Goal: Task Accomplishment & Management: Manage account settings

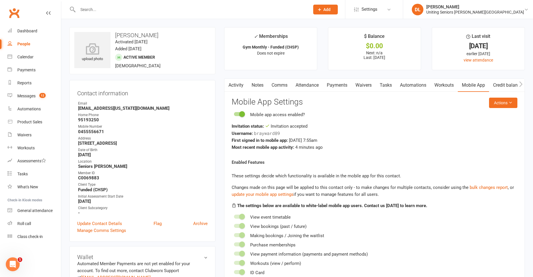
click at [140, 9] on input "text" at bounding box center [191, 9] width 230 height 8
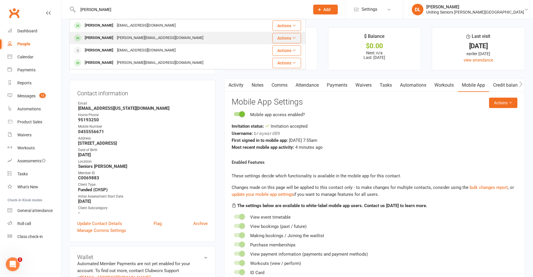
type input "[PERSON_NAME]"
click at [147, 33] on div "[PERSON_NAME] [PERSON_NAME][EMAIL_ADDRESS][DOMAIN_NAME]" at bounding box center [164, 38] width 189 height 12
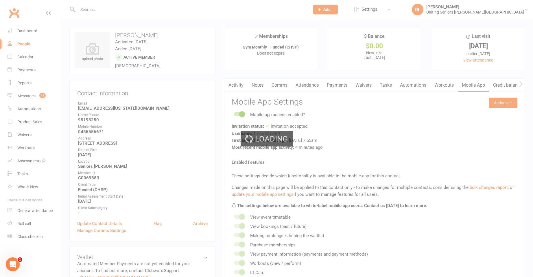
click at [117, 11] on input "text" at bounding box center [191, 9] width 230 height 8
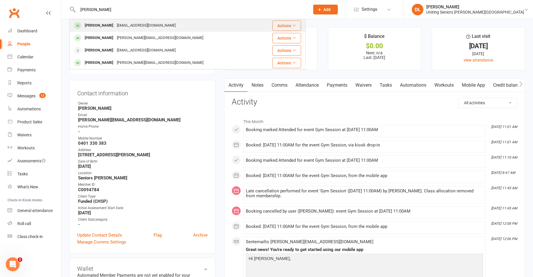
type input "[PERSON_NAME]"
click at [130, 24] on div "[EMAIL_ADDRESS][DOMAIN_NAME]" at bounding box center [146, 25] width 62 height 8
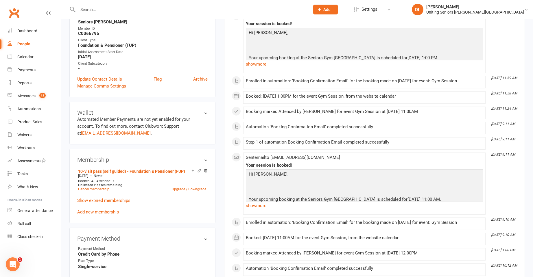
scroll to position [174, 0]
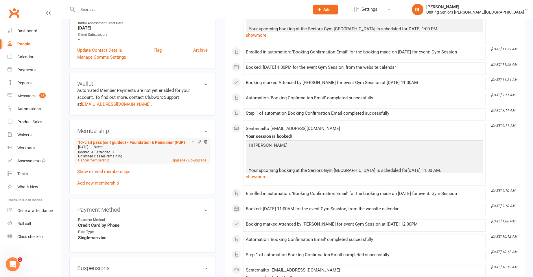
drag, startPoint x: 78, startPoint y: 147, endPoint x: 97, endPoint y: 148, distance: 19.4
click at [97, 148] on div "[DATE] — Never" at bounding box center [142, 147] width 131 height 5
click at [88, 147] on span "[DATE]" at bounding box center [83, 147] width 10 height 4
drag, startPoint x: 80, startPoint y: 148, endPoint x: 101, endPoint y: 148, distance: 21.1
click at [101, 148] on div "[DATE] — Never" at bounding box center [142, 147] width 131 height 5
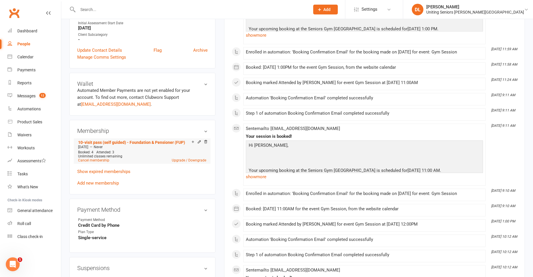
click at [78, 149] on div "[DATE] — Never" at bounding box center [142, 147] width 131 height 5
drag, startPoint x: 77, startPoint y: 147, endPoint x: 97, endPoint y: 146, distance: 20.6
click at [97, 146] on div "[DATE] — Never" at bounding box center [142, 147] width 131 height 5
click at [88, 146] on span "[DATE]" at bounding box center [83, 147] width 10 height 4
click at [80, 148] on span "[DATE]" at bounding box center [83, 147] width 10 height 4
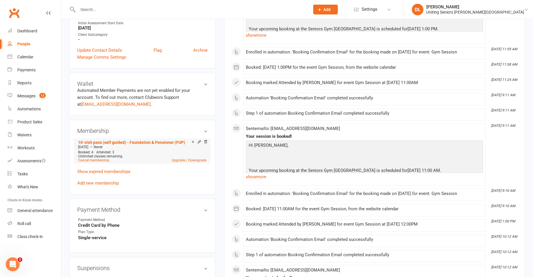
drag, startPoint x: 79, startPoint y: 148, endPoint x: 94, endPoint y: 145, distance: 15.2
click at [88, 145] on span "[DATE]" at bounding box center [83, 147] width 10 height 4
click at [102, 141] on link "10-visit pass (self guided) - Foundation & Pensioner (FUP)" at bounding box center [131, 142] width 107 height 5
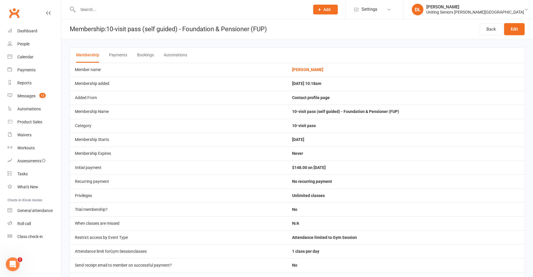
scroll to position [26, 0]
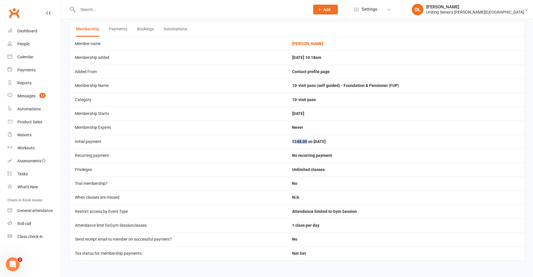
drag, startPoint x: 297, startPoint y: 142, endPoint x: 310, endPoint y: 143, distance: 13.1
click at [310, 143] on td "$148.00 on [DATE]" at bounding box center [406, 142] width 238 height 14
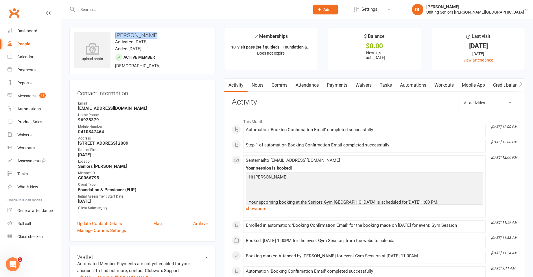
drag, startPoint x: 115, startPoint y: 33, endPoint x: 163, endPoint y: 31, distance: 48.4
click at [163, 31] on div "upload photo [PERSON_NAME] Activated [DATE] Added [DATE] Active member [DEMOGRA…" at bounding box center [142, 50] width 146 height 47
copy h3 "[PERSON_NAME]"
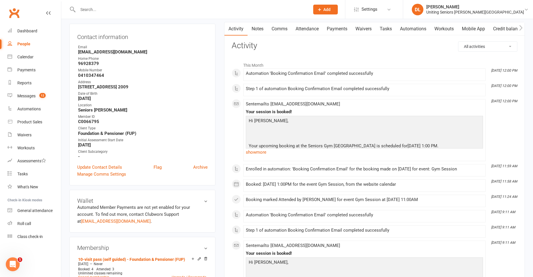
scroll to position [58, 0]
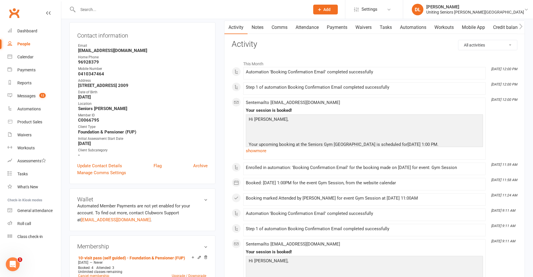
click at [91, 121] on strong "C0066795" at bounding box center [143, 120] width 130 height 5
copy strong "C0066795"
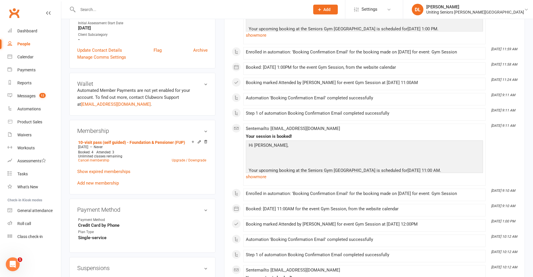
scroll to position [29, 0]
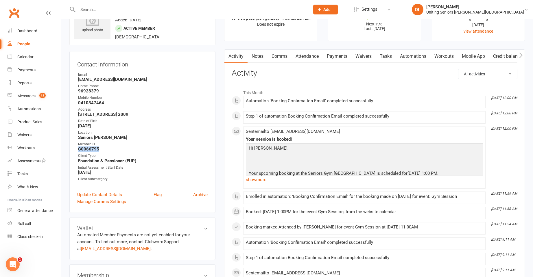
click at [301, 60] on link "Attendance" at bounding box center [306, 56] width 31 height 13
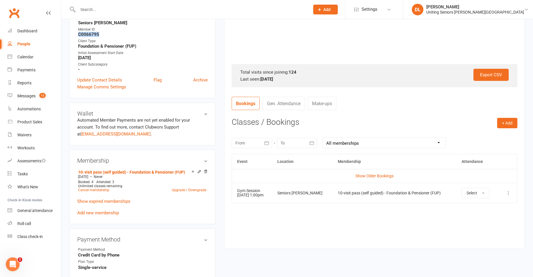
scroll to position [145, 0]
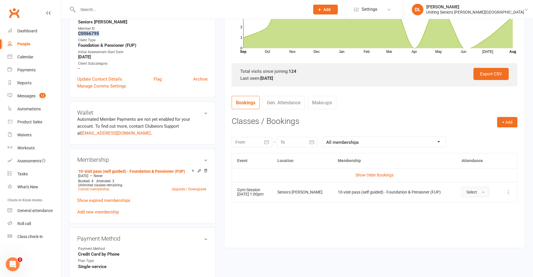
click at [474, 194] on span "Select" at bounding box center [471, 192] width 11 height 5
click at [483, 206] on span "Attended" at bounding box center [474, 205] width 17 height 5
click at [178, 159] on h3 "Membership" at bounding box center [142, 160] width 130 height 6
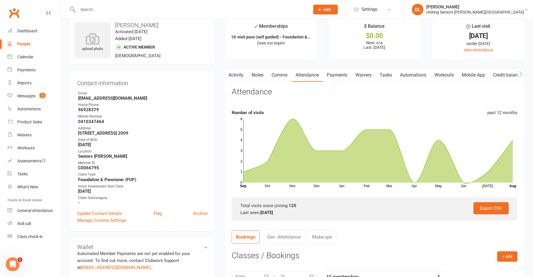
scroll to position [0, 0]
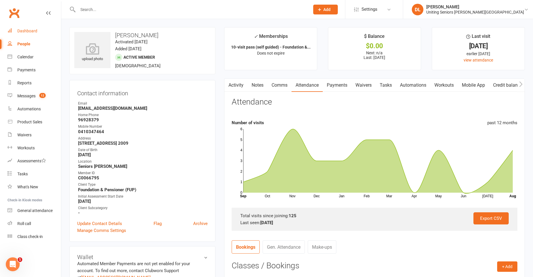
click at [35, 26] on link "Dashboard" at bounding box center [34, 31] width 53 height 13
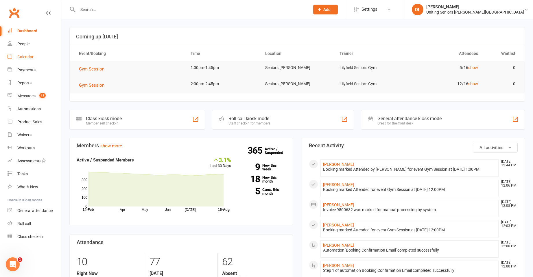
click at [27, 56] on div "Calendar" at bounding box center [25, 57] width 16 height 5
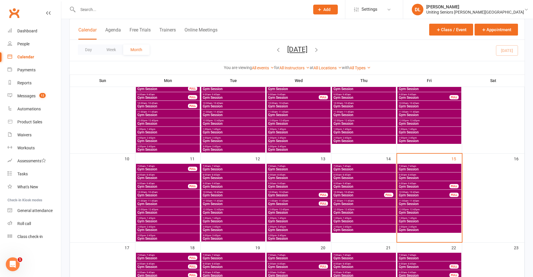
scroll to position [174, 0]
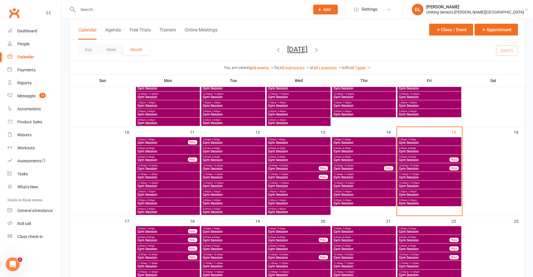
click at [422, 145] on div "7:00am - 7:45am Gym Session" at bounding box center [429, 141] width 64 height 8
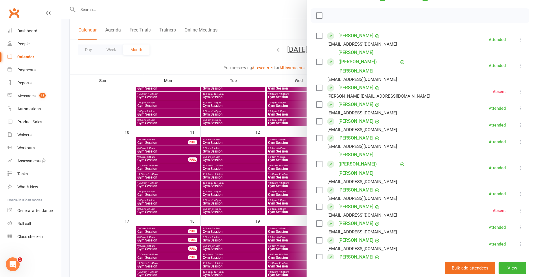
scroll to position [87, 0]
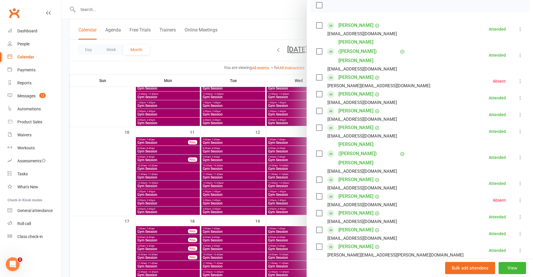
drag, startPoint x: 264, startPoint y: 165, endPoint x: 381, endPoint y: 159, distance: 117.2
click at [265, 164] on div at bounding box center [297, 138] width 472 height 277
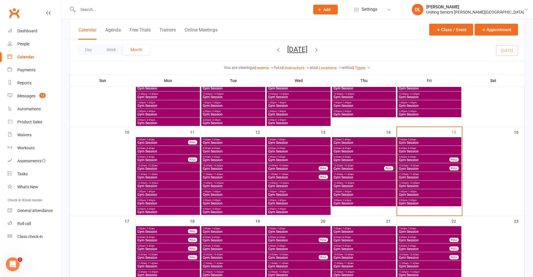
click at [430, 140] on span "7:00am - 7:45am" at bounding box center [429, 140] width 62 height 3
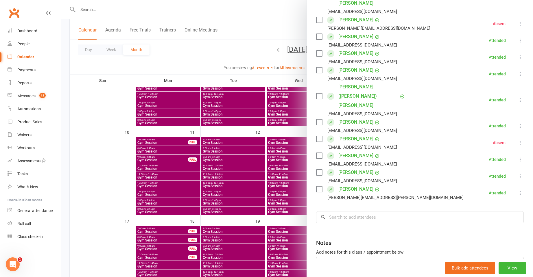
scroll to position [145, 0]
click at [252, 156] on div at bounding box center [297, 138] width 472 height 277
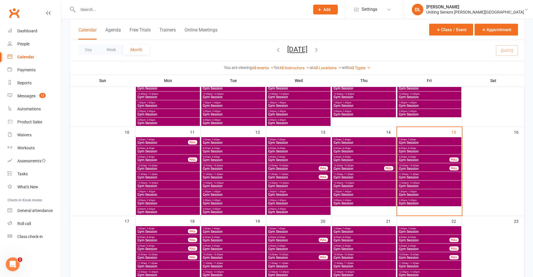
click at [422, 149] on span "8:00am - 8:45am" at bounding box center [429, 148] width 62 height 3
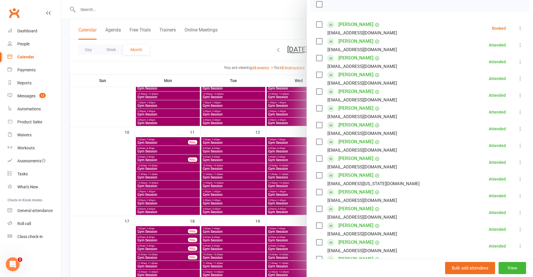
scroll to position [0, 0]
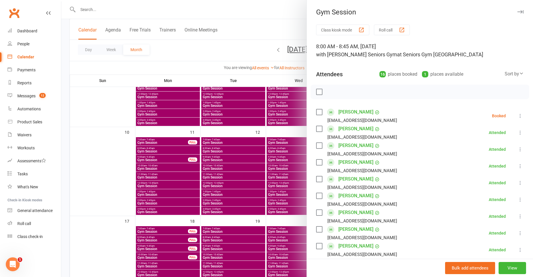
click at [253, 144] on div at bounding box center [297, 138] width 472 height 277
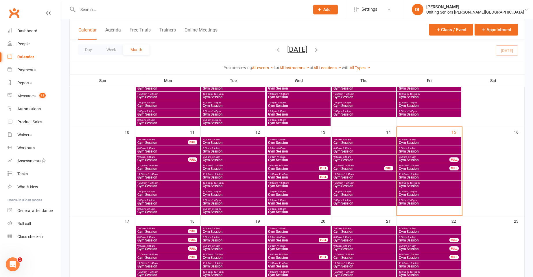
click at [415, 159] on span "Gym Session" at bounding box center [423, 159] width 51 height 3
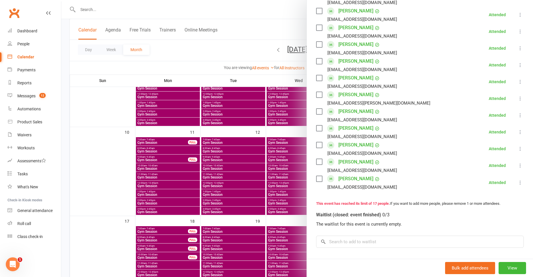
scroll to position [202, 0]
click at [268, 165] on div at bounding box center [297, 138] width 472 height 277
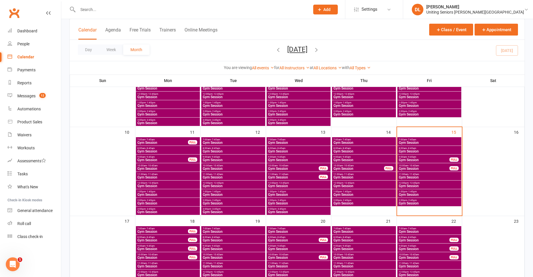
click at [429, 166] on span "10:00am - 10:45am" at bounding box center [423, 166] width 51 height 3
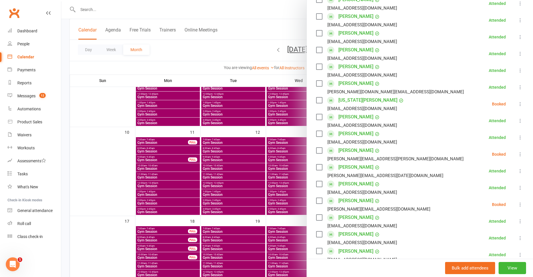
scroll to position [145, 0]
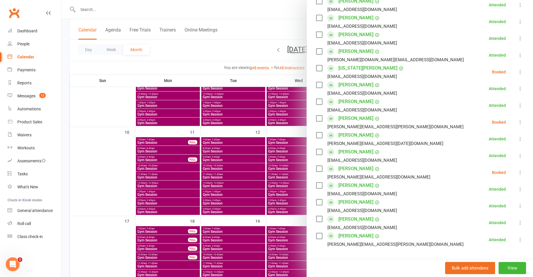
click at [517, 71] on icon at bounding box center [520, 72] width 6 height 6
click at [427, 161] on li "[PERSON_NAME] [EMAIL_ADDRESS][DOMAIN_NAME] Attended More info Remove [PERSON_NA…" at bounding box center [420, 155] width 208 height 17
click at [254, 179] on div at bounding box center [297, 138] width 472 height 277
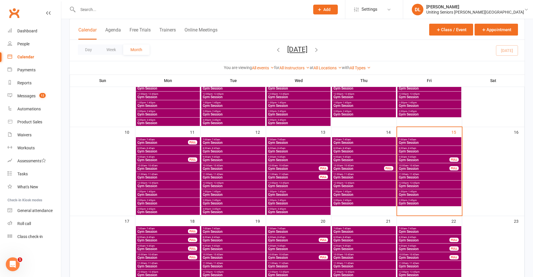
click at [430, 168] on span "Gym Session" at bounding box center [423, 168] width 51 height 3
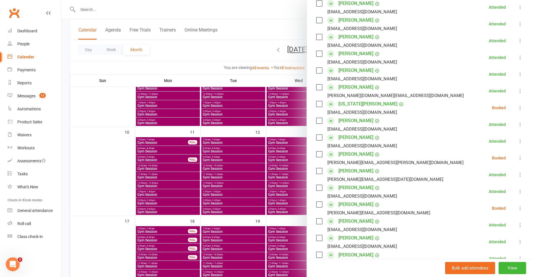
scroll to position [116, 0]
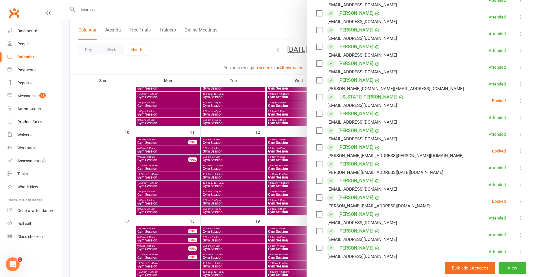
click at [249, 169] on div at bounding box center [297, 138] width 472 height 277
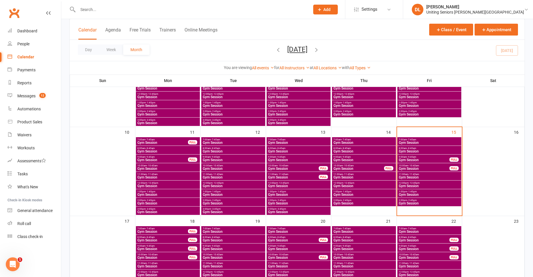
click at [421, 177] on span "Gym Session" at bounding box center [429, 177] width 62 height 3
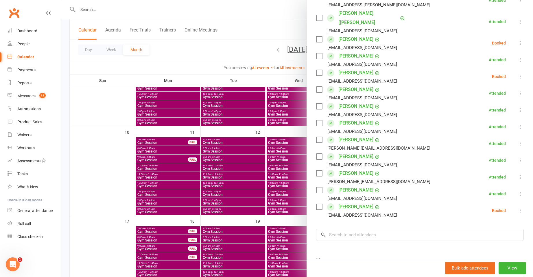
click at [517, 208] on icon at bounding box center [520, 211] width 6 height 6
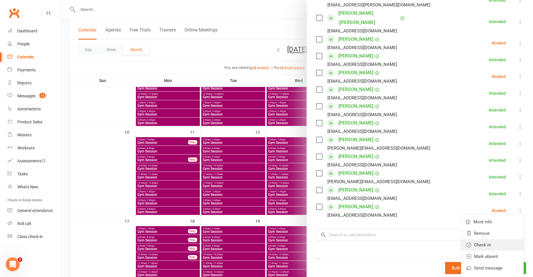
click at [494, 239] on link "Check in" at bounding box center [492, 245] width 62 height 12
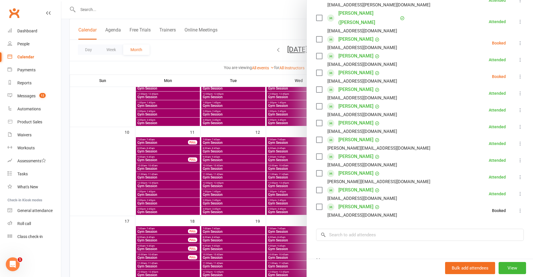
click at [297, 178] on div at bounding box center [297, 138] width 472 height 277
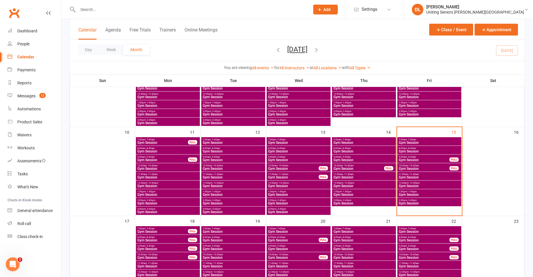
click at [427, 185] on span "Gym Session" at bounding box center [429, 185] width 62 height 3
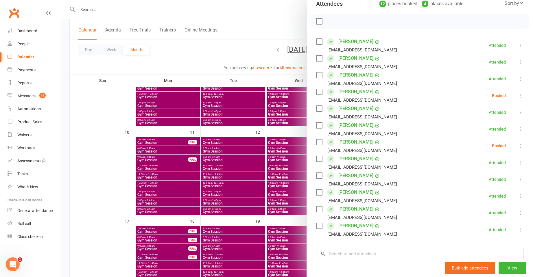
scroll to position [87, 0]
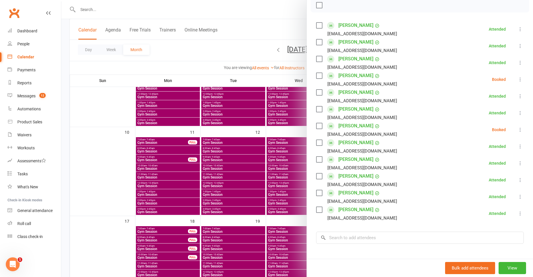
click at [253, 178] on div at bounding box center [297, 138] width 472 height 277
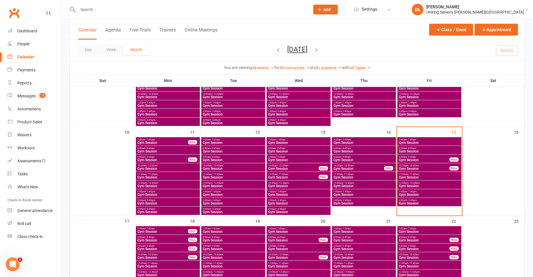
click at [409, 193] on span "- 1:45pm" at bounding box center [412, 192] width 10 height 3
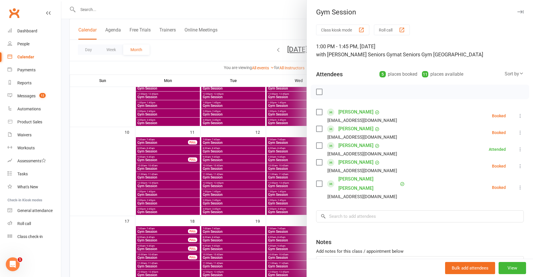
click at [517, 132] on icon at bounding box center [520, 133] width 6 height 6
click at [481, 157] on link "Remove" at bounding box center [492, 156] width 62 height 12
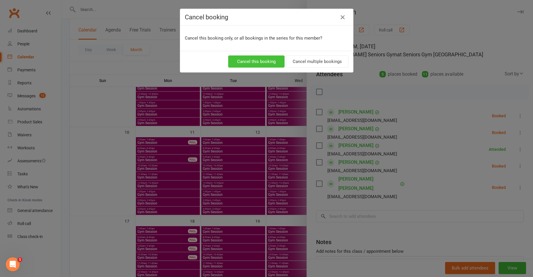
click at [278, 65] on button "Cancel this booking" at bounding box center [256, 62] width 56 height 12
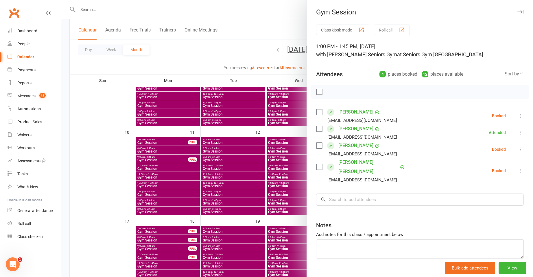
click at [132, 6] on div at bounding box center [297, 138] width 472 height 277
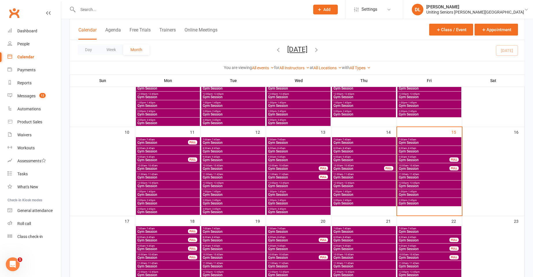
click at [133, 10] on div at bounding box center [297, 138] width 472 height 277
click at [133, 10] on input "text" at bounding box center [191, 9] width 230 height 8
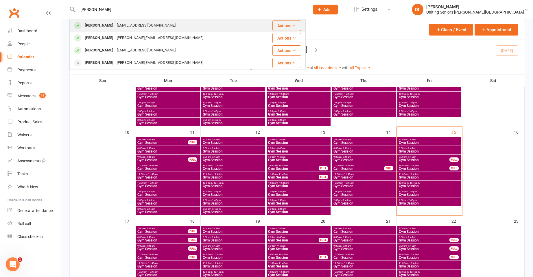
type input "[PERSON_NAME]"
click at [123, 25] on div "[EMAIL_ADDRESS][DOMAIN_NAME]" at bounding box center [146, 25] width 62 height 8
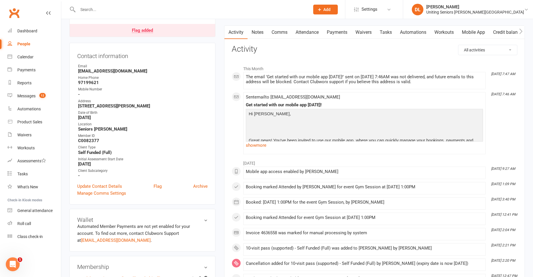
scroll to position [58, 0]
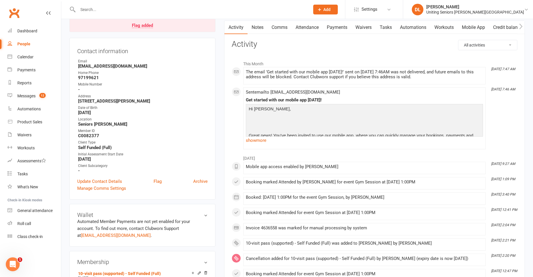
click at [309, 29] on link "Attendance" at bounding box center [306, 27] width 31 height 13
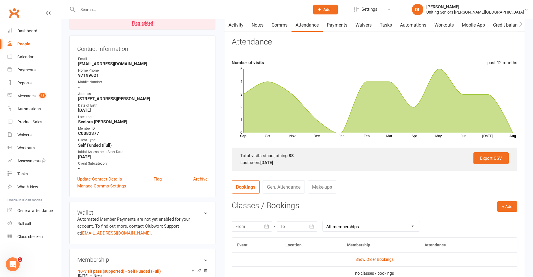
scroll to position [29, 0]
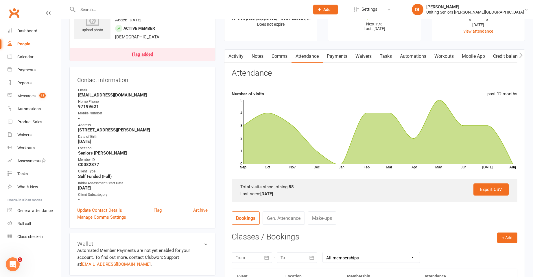
click at [230, 51] on button "button" at bounding box center [227, 56] width 7 height 13
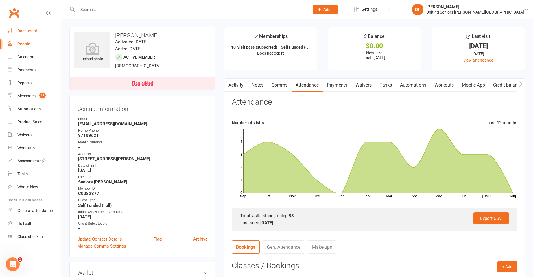
click at [24, 35] on link "Dashboard" at bounding box center [34, 31] width 53 height 13
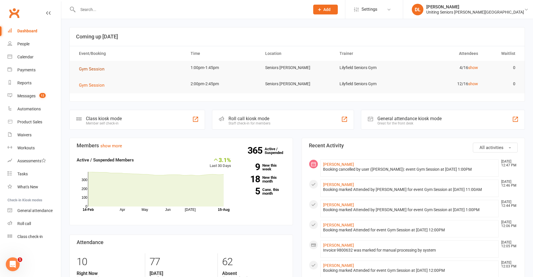
click at [102, 69] on span "Gym Session" at bounding box center [91, 69] width 25 height 5
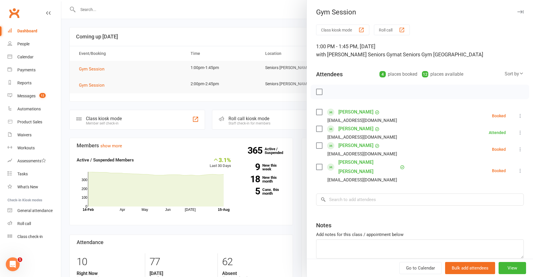
click at [144, 53] on div at bounding box center [297, 138] width 472 height 277
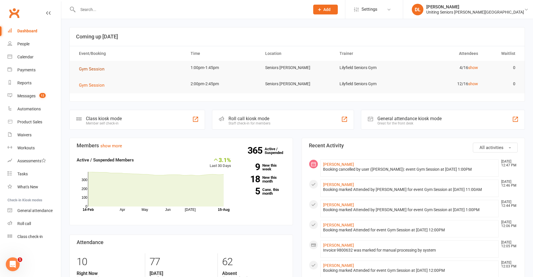
click at [83, 68] on span "Gym Session" at bounding box center [91, 69] width 25 height 5
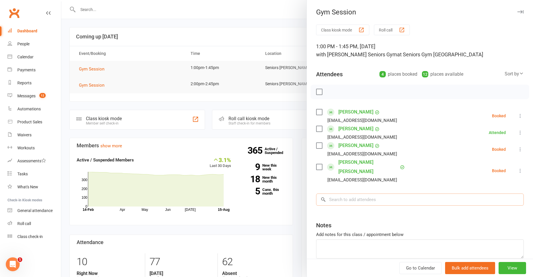
click at [418, 194] on input "search" at bounding box center [420, 200] width 208 height 12
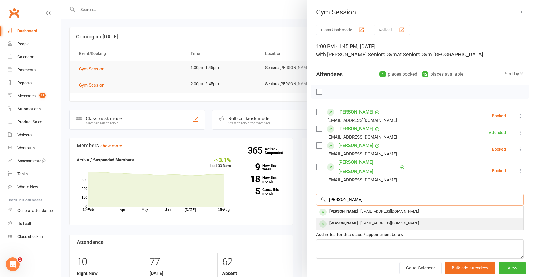
type input "[PERSON_NAME]"
click at [415, 219] on div "[EMAIL_ADDRESS][DOMAIN_NAME]" at bounding box center [420, 223] width 202 height 8
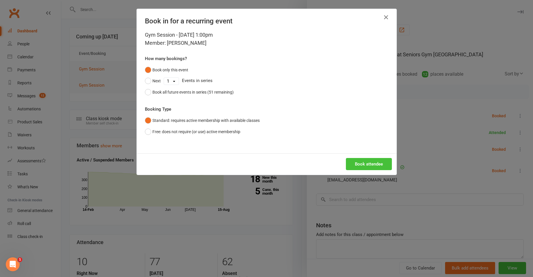
click at [369, 167] on button "Book attendee" at bounding box center [369, 164] width 46 height 12
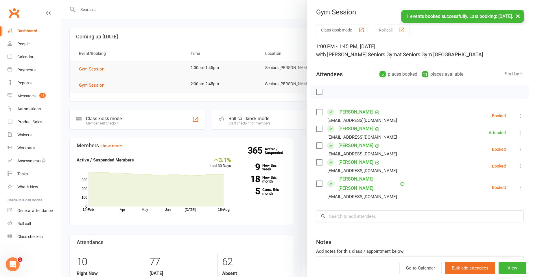
click at [517, 147] on icon at bounding box center [520, 150] width 6 height 6
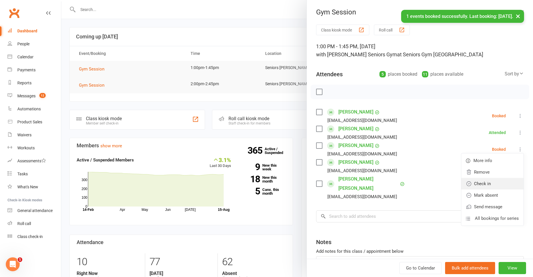
click at [498, 179] on link "Check in" at bounding box center [492, 184] width 62 height 12
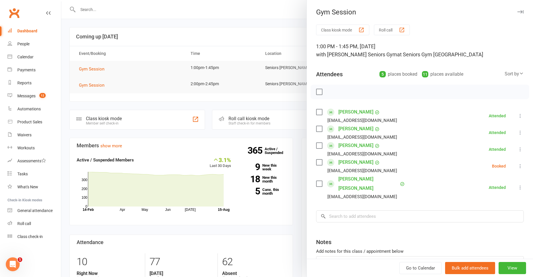
click at [242, 110] on div at bounding box center [297, 138] width 472 height 277
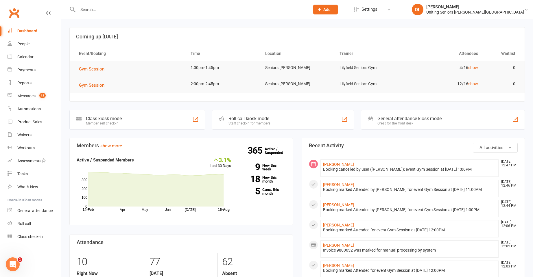
click at [109, 76] on td "Gym Session" at bounding box center [130, 69] width 112 height 16
click at [97, 70] on span "Gym Session" at bounding box center [91, 69] width 25 height 5
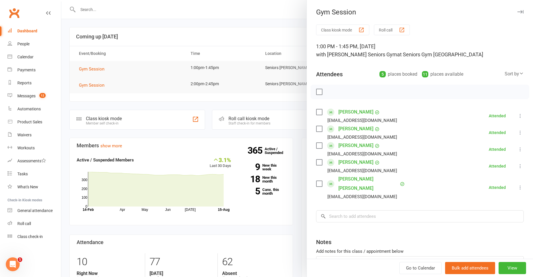
click at [351, 128] on link "[PERSON_NAME]" at bounding box center [355, 128] width 35 height 9
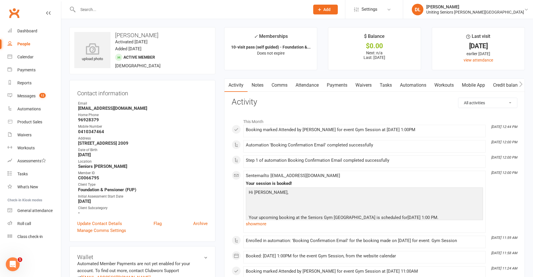
click at [321, 88] on link "Attendance" at bounding box center [306, 85] width 31 height 13
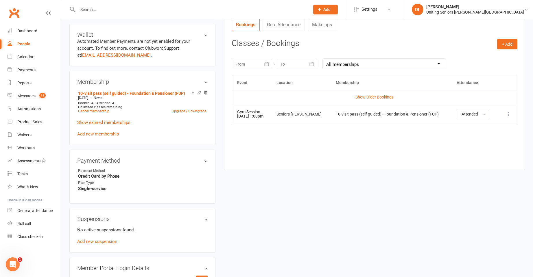
scroll to position [231, 0]
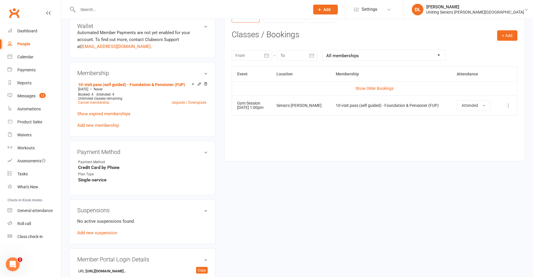
click at [254, 58] on div at bounding box center [252, 55] width 40 height 10
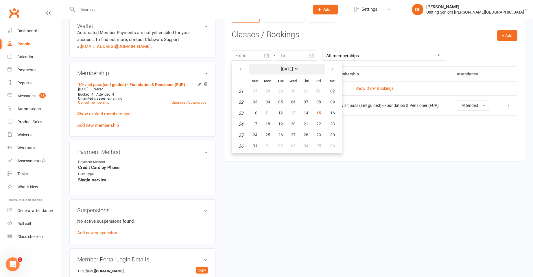
click at [249, 69] on button "[DATE]" at bounding box center [287, 69] width 76 height 10
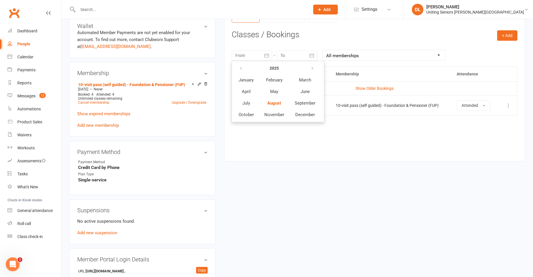
click at [249, 69] on th at bounding box center [246, 68] width 25 height 11
click at [302, 91] on span "June" at bounding box center [304, 91] width 9 height 5
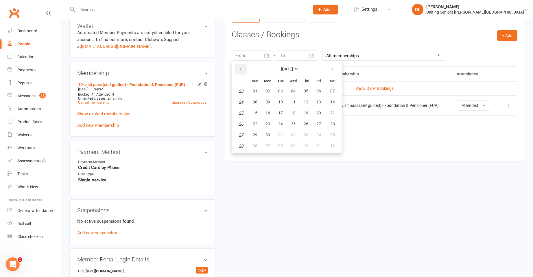
click at [237, 68] on button "button" at bounding box center [241, 69] width 12 height 10
click at [317, 111] on span "16" at bounding box center [318, 113] width 5 height 5
type input "[DATE]"
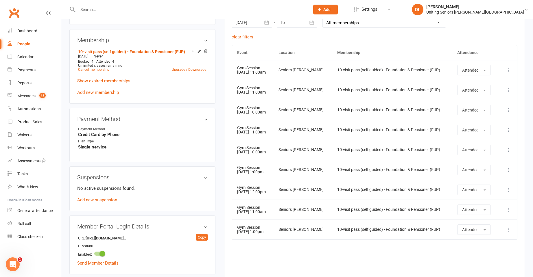
scroll to position [260, 0]
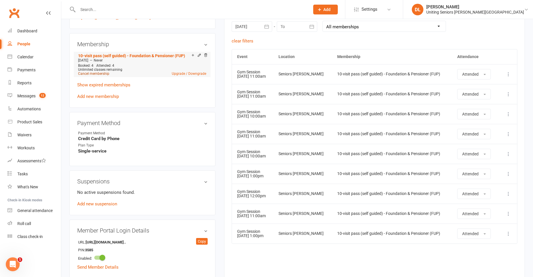
click at [100, 73] on link "Cancel membership" at bounding box center [93, 74] width 31 height 4
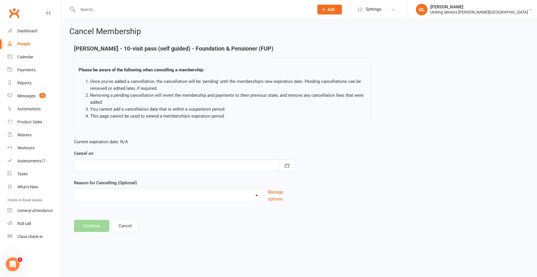
click at [144, 162] on div at bounding box center [184, 165] width 221 height 12
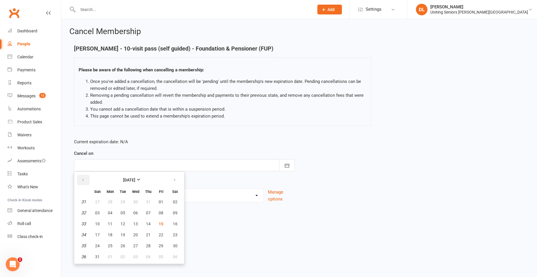
click at [85, 180] on button "button" at bounding box center [83, 180] width 12 height 10
click at [176, 178] on icon "button" at bounding box center [175, 180] width 4 height 5
click at [163, 223] on span "15" at bounding box center [161, 224] width 5 height 5
type input "[DATE]"
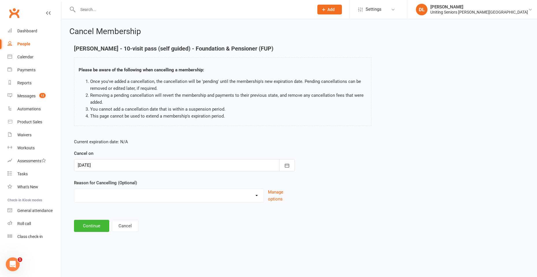
click at [182, 197] on select "Discharged End 10VP Health Holiday Injury Moving to HCP other Transition to CHS…" at bounding box center [168, 195] width 189 height 12
select select "1"
click at [74, 189] on select "Discharged End 10VP Health Holiday Injury Moving to HCP other Transition to CHS…" at bounding box center [168, 195] width 189 height 12
click at [97, 228] on button "Continue" at bounding box center [91, 226] width 35 height 12
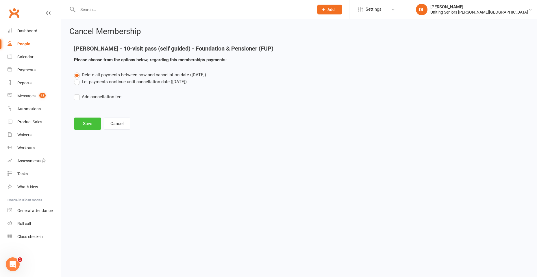
click at [89, 123] on button "Save" at bounding box center [87, 124] width 27 height 12
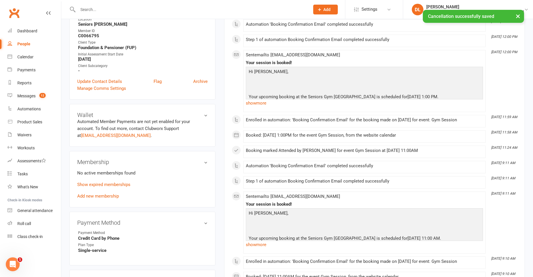
scroll to position [174, 0]
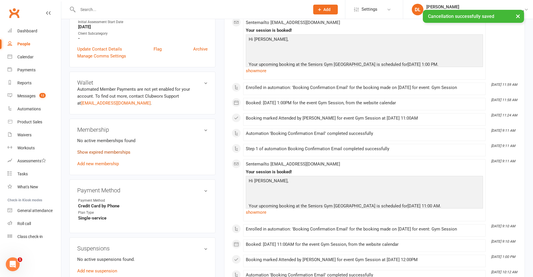
click at [114, 154] on link "Show expired memberships" at bounding box center [103, 152] width 53 height 5
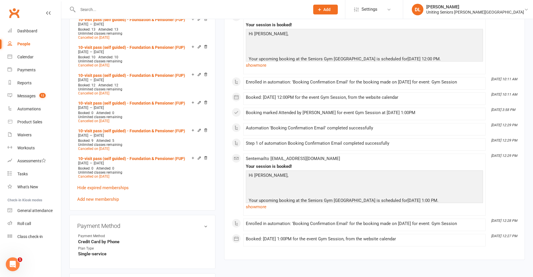
scroll to position [463, 0]
click at [112, 197] on link "Add new membership" at bounding box center [98, 199] width 42 height 5
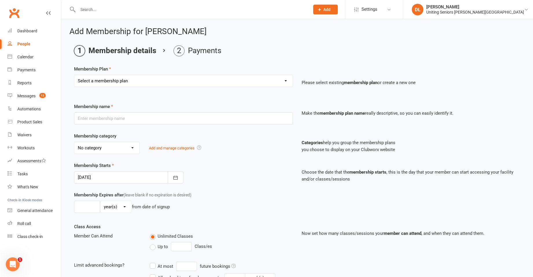
click at [152, 84] on select "Select a membership plan Create new Membership Plan Initial Assessment + Set Up…" at bounding box center [183, 81] width 218 height 12
select select "12"
click at [74, 75] on select "Select a membership plan Create new Membership Plan Initial Assessment + Set Up…" at bounding box center [183, 81] width 218 height 12
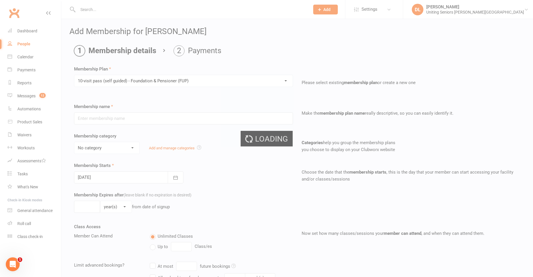
type input "10-visit pass (self guided) - Foundation & Pensioner (FUP)"
select select "0"
type input "0"
select select "2"
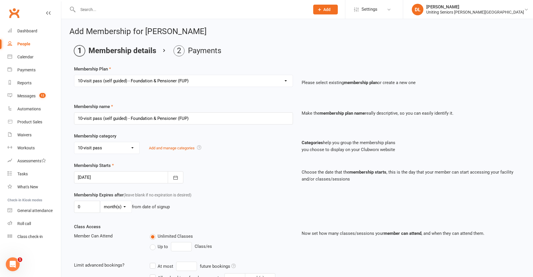
click at [138, 172] on div at bounding box center [128, 177] width 109 height 12
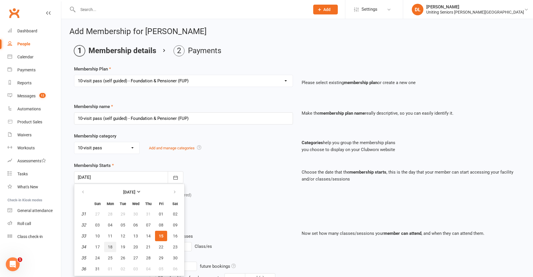
click at [109, 248] on span "18" at bounding box center [110, 247] width 5 height 5
type input "[DATE]"
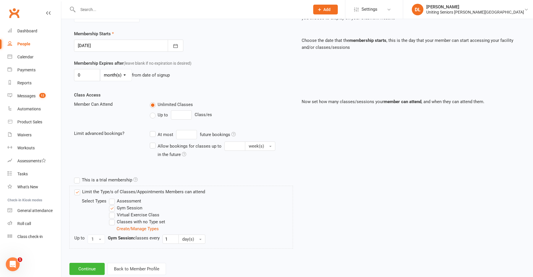
scroll to position [146, 0]
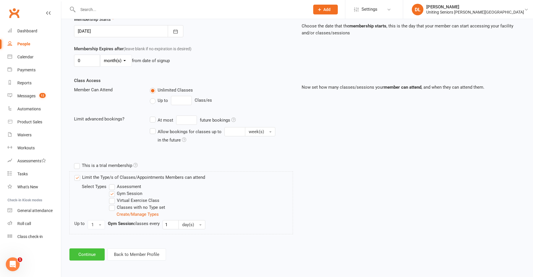
click at [96, 253] on button "Continue" at bounding box center [86, 255] width 35 height 12
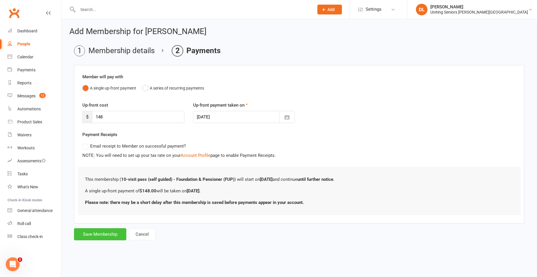
click at [99, 239] on button "Save Membership" at bounding box center [100, 234] width 52 height 12
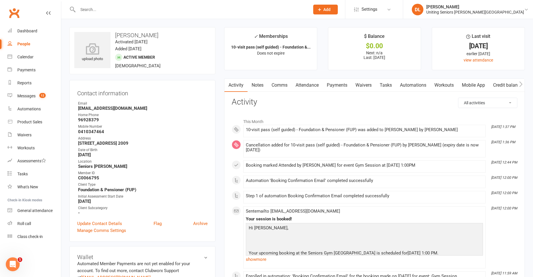
click at [122, 14] on div at bounding box center [187, 9] width 236 height 19
click at [123, 10] on input "text" at bounding box center [191, 9] width 230 height 8
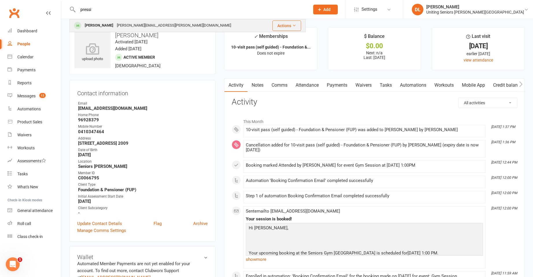
type input "pressi"
click at [126, 19] on td "[PERSON_NAME] [PERSON_NAME][EMAIL_ADDRESS][PERSON_NAME][DOMAIN_NAME]" at bounding box center [168, 25] width 196 height 12
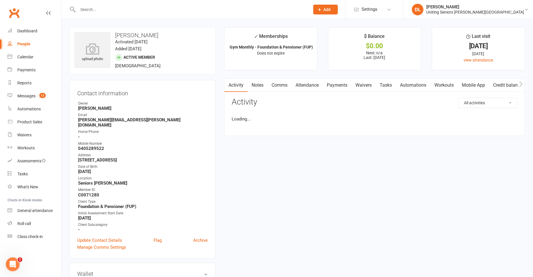
click at [302, 84] on link "Attendance" at bounding box center [306, 85] width 31 height 13
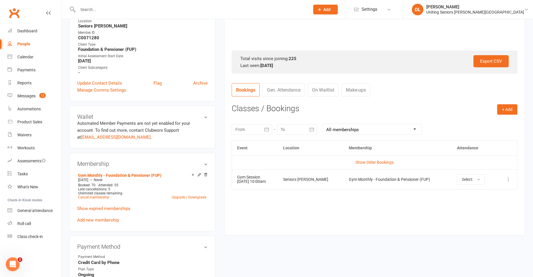
scroll to position [174, 0]
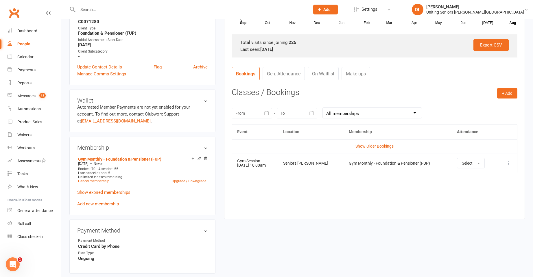
click at [261, 113] on div at bounding box center [252, 113] width 40 height 10
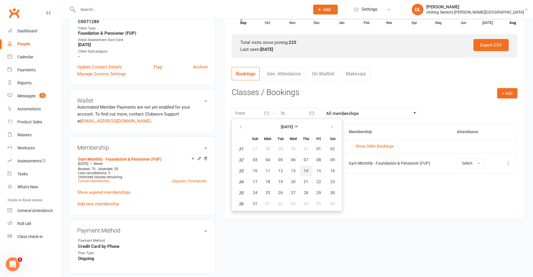
click at [305, 170] on span "14" at bounding box center [306, 171] width 5 height 5
type input "[DATE]"
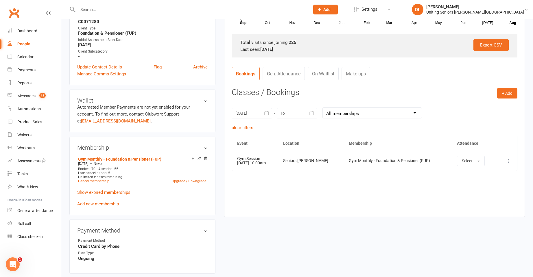
scroll to position [0, 0]
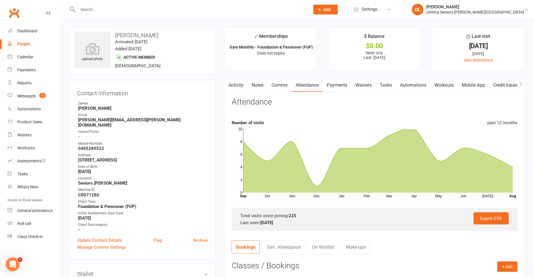
click at [174, 8] on input "text" at bounding box center [191, 9] width 230 height 8
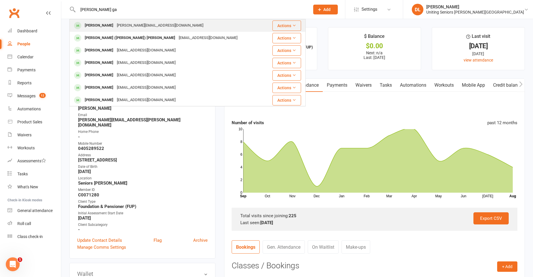
type input "[PERSON_NAME] ga"
click at [119, 26] on div "[PERSON_NAME][EMAIL_ADDRESS][DOMAIN_NAME]" at bounding box center [160, 25] width 90 height 8
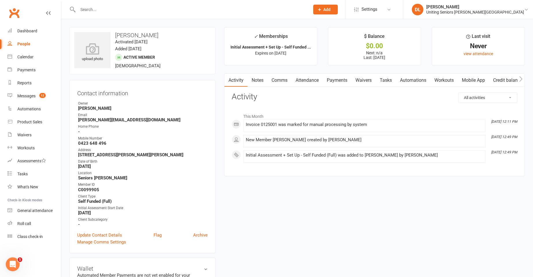
click at [306, 80] on link "Attendance" at bounding box center [306, 80] width 31 height 13
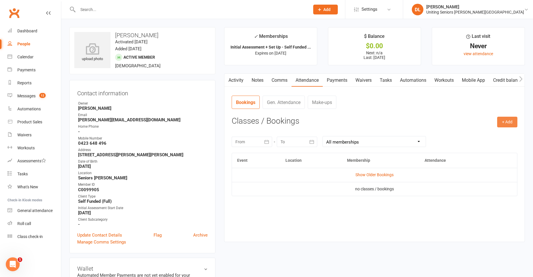
click at [509, 123] on button "+ Add" at bounding box center [507, 122] width 20 height 10
click at [500, 135] on link "Book Event" at bounding box center [488, 136] width 57 height 12
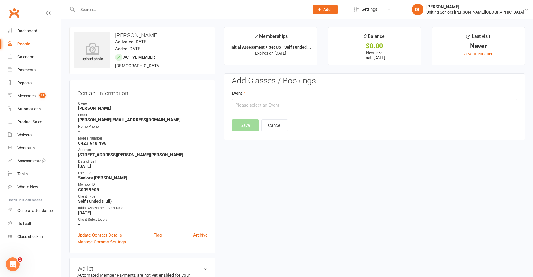
click at [330, 113] on div "Add Classes / Bookings Event Save Cancel" at bounding box center [375, 104] width 286 height 55
click at [332, 109] on input "text" at bounding box center [375, 105] width 286 height 12
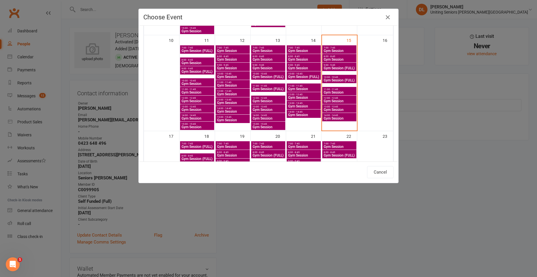
scroll to position [289, 0]
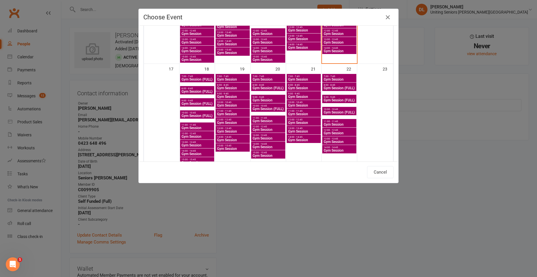
click at [265, 154] on span "15:00 - 15:45" at bounding box center [268, 153] width 32 height 3
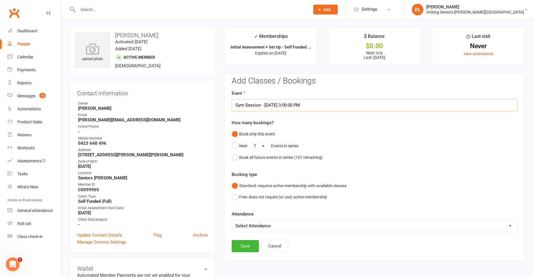
click at [279, 104] on input "Gym Session - [DATE] 3:00:00 PM" at bounding box center [375, 105] width 286 height 12
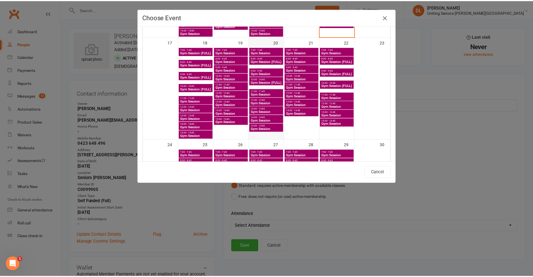
scroll to position [318, 0]
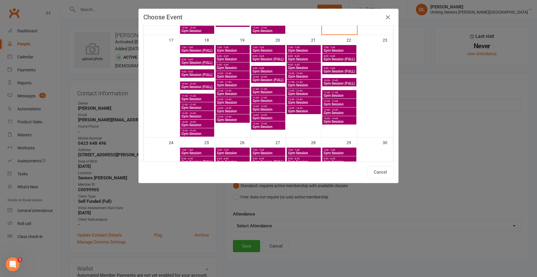
click at [259, 117] on span "Gym Session" at bounding box center [268, 118] width 32 height 3
type input "Gym Session - [DATE] 2:00:00 PM"
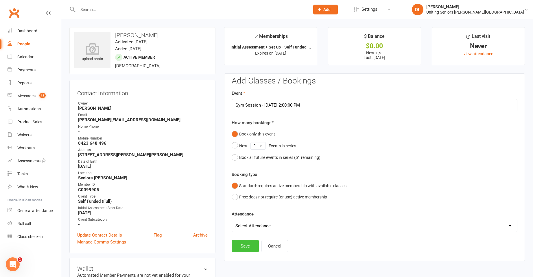
click at [249, 250] on button "Save" at bounding box center [245, 246] width 27 height 12
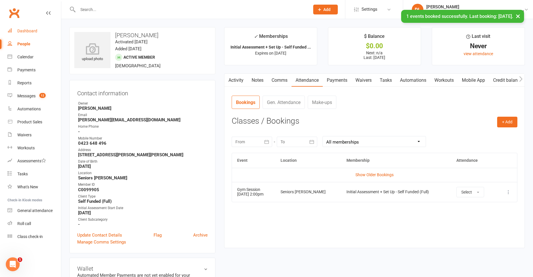
click at [24, 29] on div "Dashboard" at bounding box center [27, 31] width 20 height 5
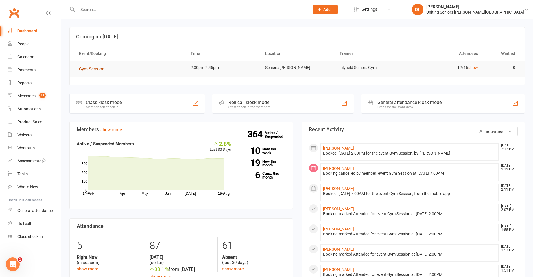
click at [95, 67] on span "Gym Session" at bounding box center [91, 69] width 25 height 5
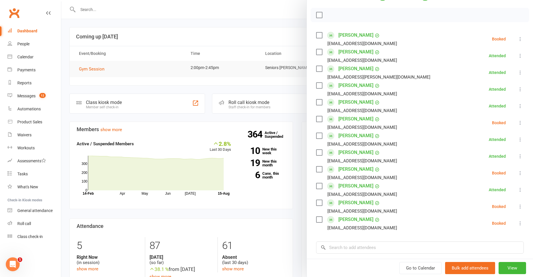
scroll to position [87, 0]
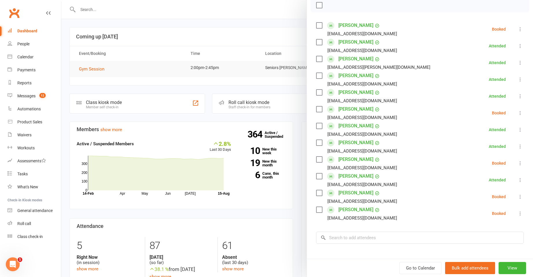
click at [517, 199] on icon at bounding box center [520, 197] width 6 height 6
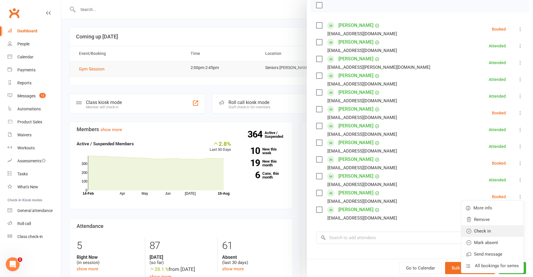
click at [490, 230] on link "Check in" at bounding box center [492, 232] width 62 height 12
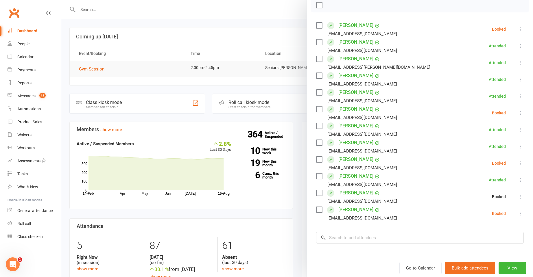
click at [512, 207] on li "[PERSON_NAME] [EMAIL_ADDRESS][DOMAIN_NAME] Booked More info Remove Check in Mar…" at bounding box center [420, 213] width 208 height 17
click at [517, 213] on icon at bounding box center [520, 214] width 6 height 6
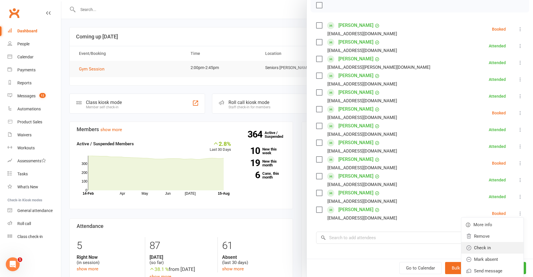
click at [493, 248] on link "Check in" at bounding box center [492, 248] width 62 height 12
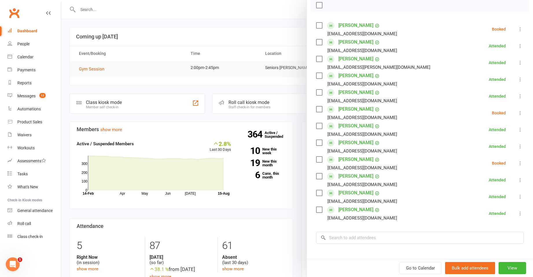
click at [517, 31] on icon at bounding box center [520, 29] width 6 height 6
click at [485, 66] on link "Check in" at bounding box center [492, 64] width 62 height 12
click at [219, 25] on div at bounding box center [297, 138] width 472 height 277
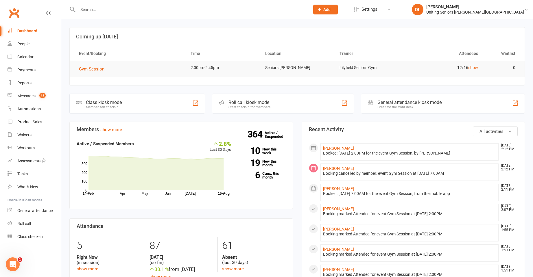
click at [150, 6] on input "text" at bounding box center [191, 9] width 230 height 8
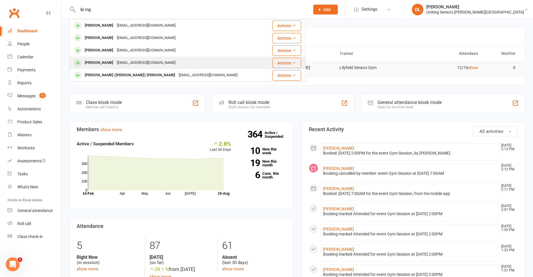
type input "liz mg"
click at [163, 65] on div "[EMAIL_ADDRESS][DOMAIN_NAME]" at bounding box center [146, 63] width 62 height 8
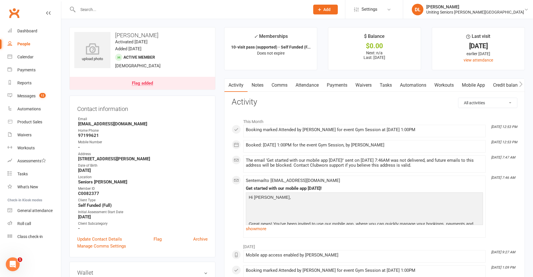
click at [318, 87] on link "Attendance" at bounding box center [306, 85] width 31 height 13
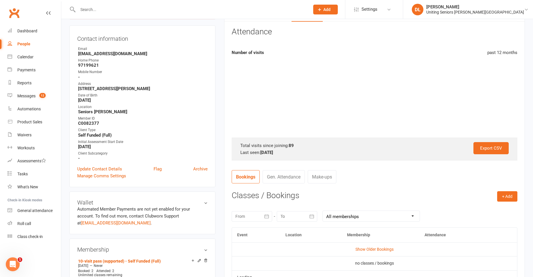
scroll to position [202, 0]
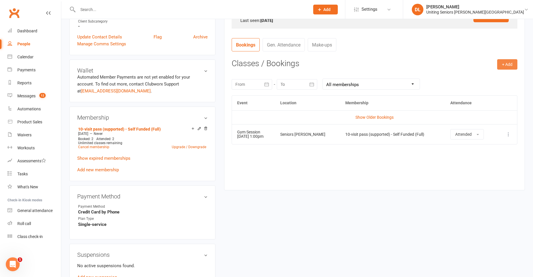
click at [502, 68] on button "+ Add" at bounding box center [507, 64] width 20 height 10
click at [477, 82] on link "Book Event" at bounding box center [488, 78] width 57 height 12
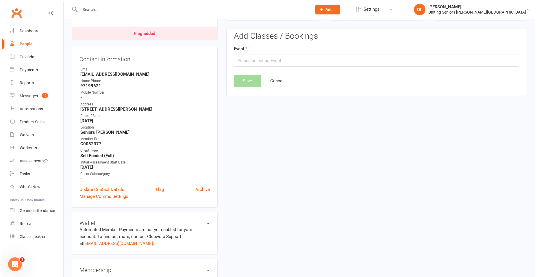
scroll to position [49, 0]
click at [270, 58] on input "text" at bounding box center [375, 61] width 286 height 12
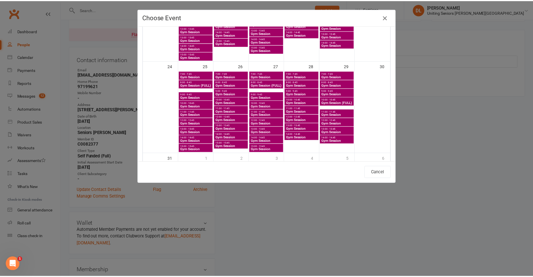
scroll to position [405, 0]
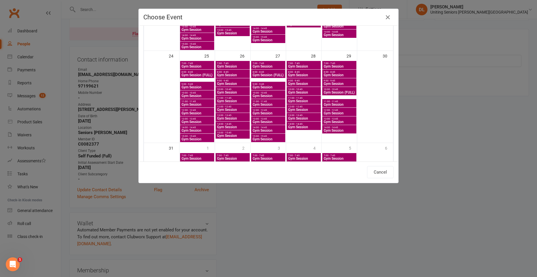
click at [194, 121] on span "Gym Session" at bounding box center [197, 121] width 32 height 3
type input "Gym Session - [DATE] 1:00:00 PM"
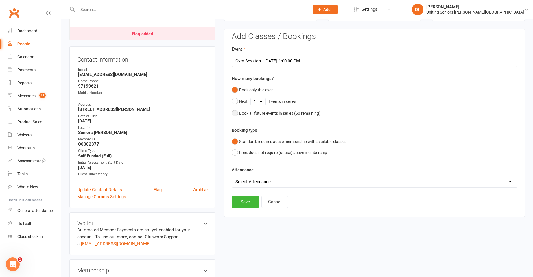
click at [265, 115] on div "Book all future events in series ( 50 remaining)" at bounding box center [279, 113] width 81 height 6
click at [244, 180] on div "Add Classes / Bookings Event Gym Session - [DATE] 1:00:00 PM How many bookings?…" at bounding box center [374, 108] width 301 height 158
click at [248, 174] on button "Save" at bounding box center [245, 173] width 27 height 12
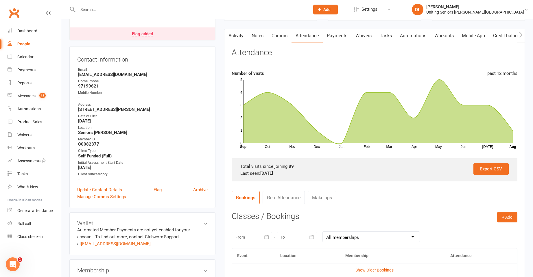
scroll to position [0, 0]
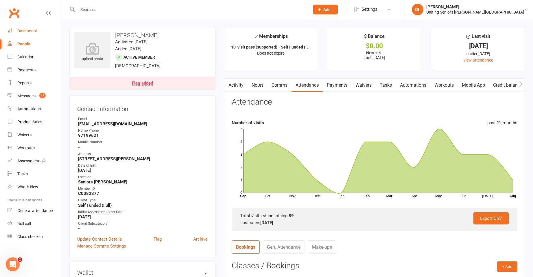
click at [33, 34] on link "Dashboard" at bounding box center [34, 31] width 53 height 13
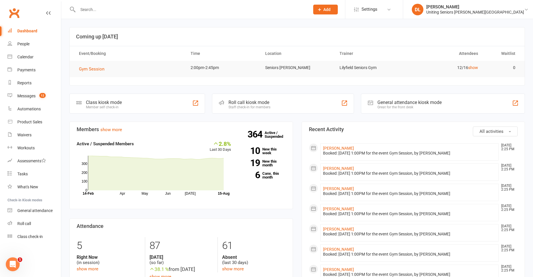
click at [148, 12] on input "text" at bounding box center [191, 9] width 230 height 8
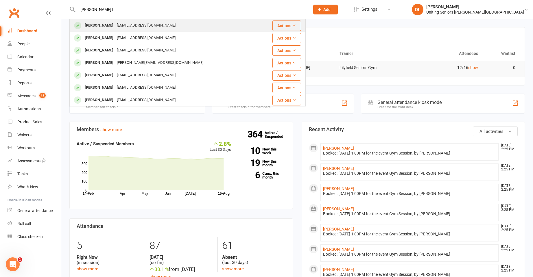
type input "[PERSON_NAME] h"
click at [160, 25] on div "[PERSON_NAME] [EMAIL_ADDRESS][DOMAIN_NAME]" at bounding box center [164, 26] width 189 height 12
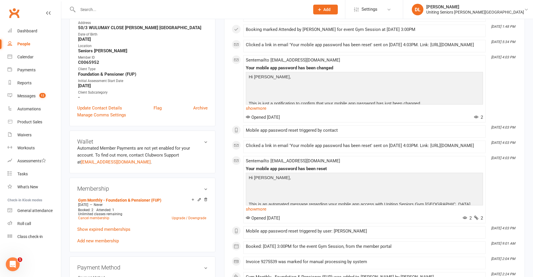
scroll to position [260, 0]
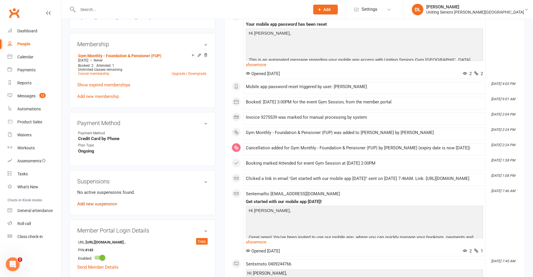
click at [110, 204] on link "Add new suspension" at bounding box center [97, 204] width 40 height 5
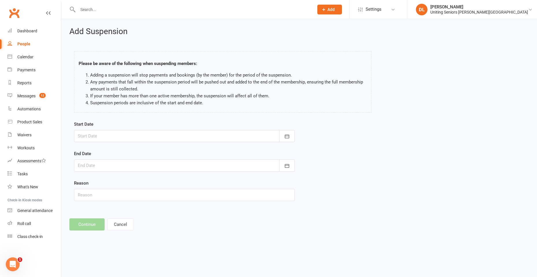
click at [167, 137] on div at bounding box center [184, 136] width 221 height 12
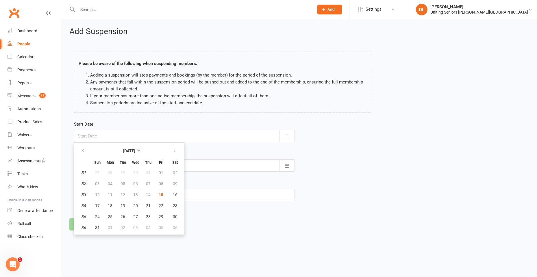
click at [350, 114] on div "Please be aware of the following when suspending members: Adding a suspension w…" at bounding box center [223, 82] width 306 height 75
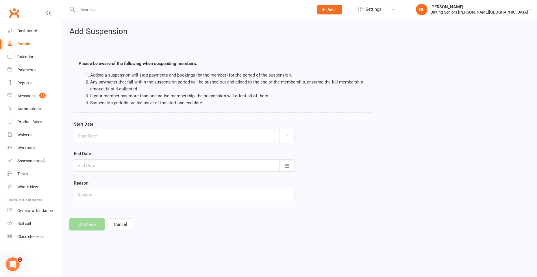
click at [128, 138] on div at bounding box center [184, 136] width 221 height 12
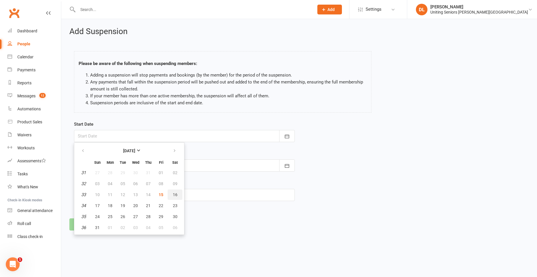
click at [172, 195] on button "16" at bounding box center [175, 195] width 15 height 10
type input "[DATE]"
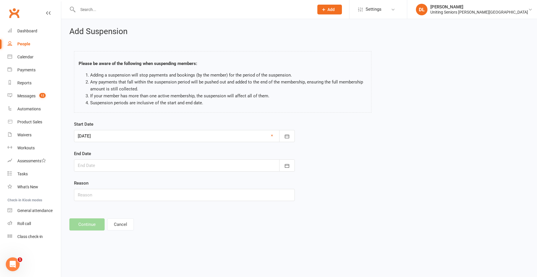
click at [135, 162] on div at bounding box center [184, 166] width 221 height 12
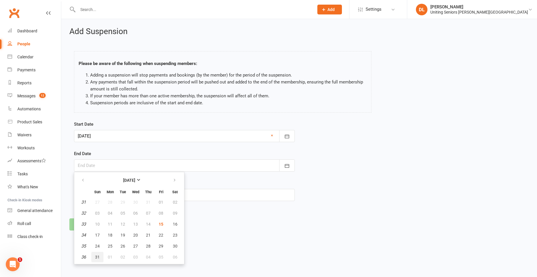
click at [100, 257] on button "31" at bounding box center [97, 257] width 12 height 10
type input "[DATE]"
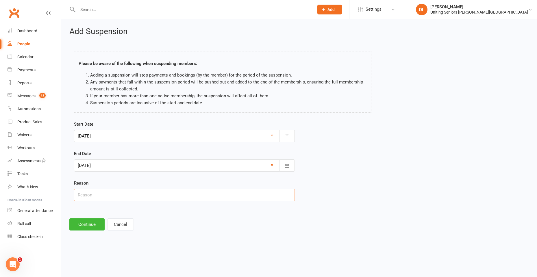
click at [111, 192] on input "text" at bounding box center [184, 195] width 221 height 12
type input "Holiday"
click at [83, 224] on button "Continue" at bounding box center [86, 225] width 35 height 12
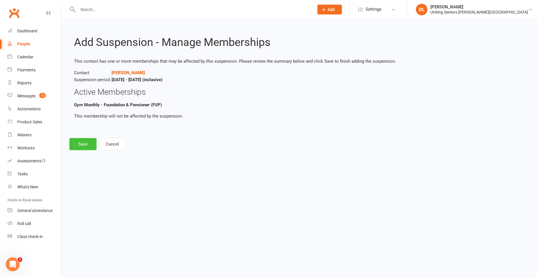
click at [84, 146] on button "Save" at bounding box center [82, 144] width 27 height 12
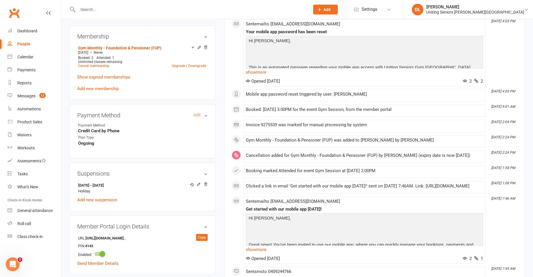
scroll to position [318, 0]
